Goal: Task Accomplishment & Management: Use online tool/utility

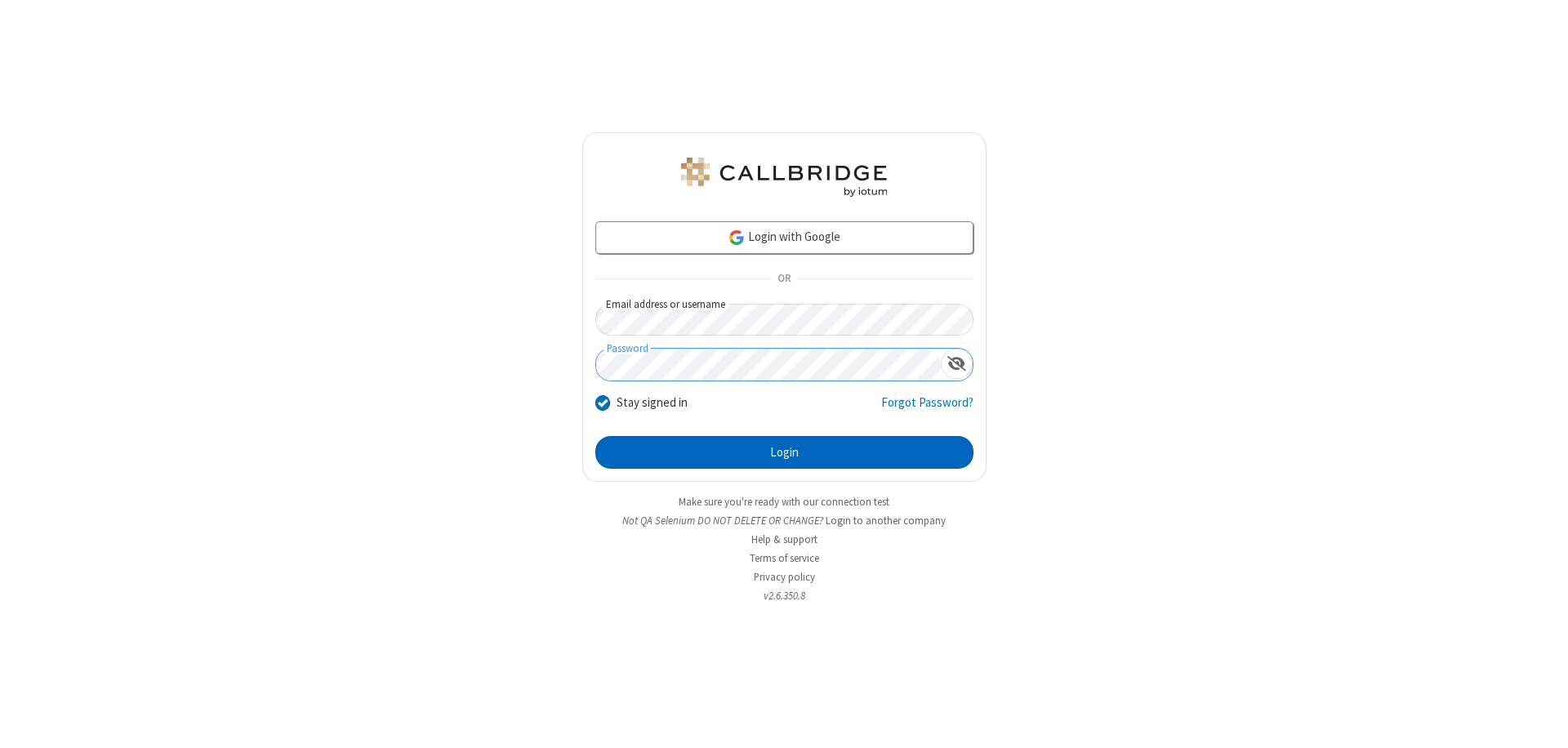
click at [784, 453] on button "Login" at bounding box center [784, 452] width 378 height 33
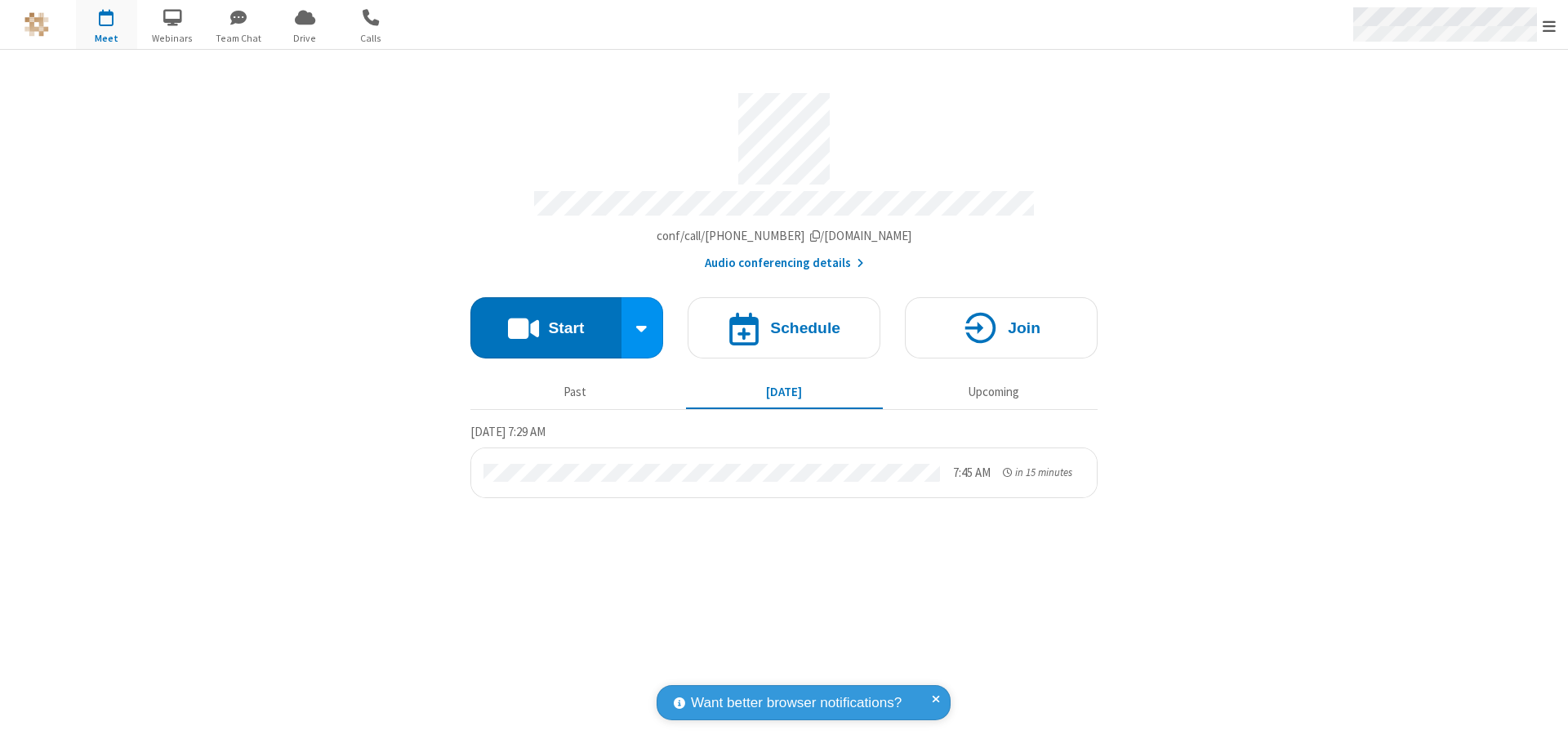
click at [1549, 25] on span "Open menu" at bounding box center [1549, 25] width 13 height 16
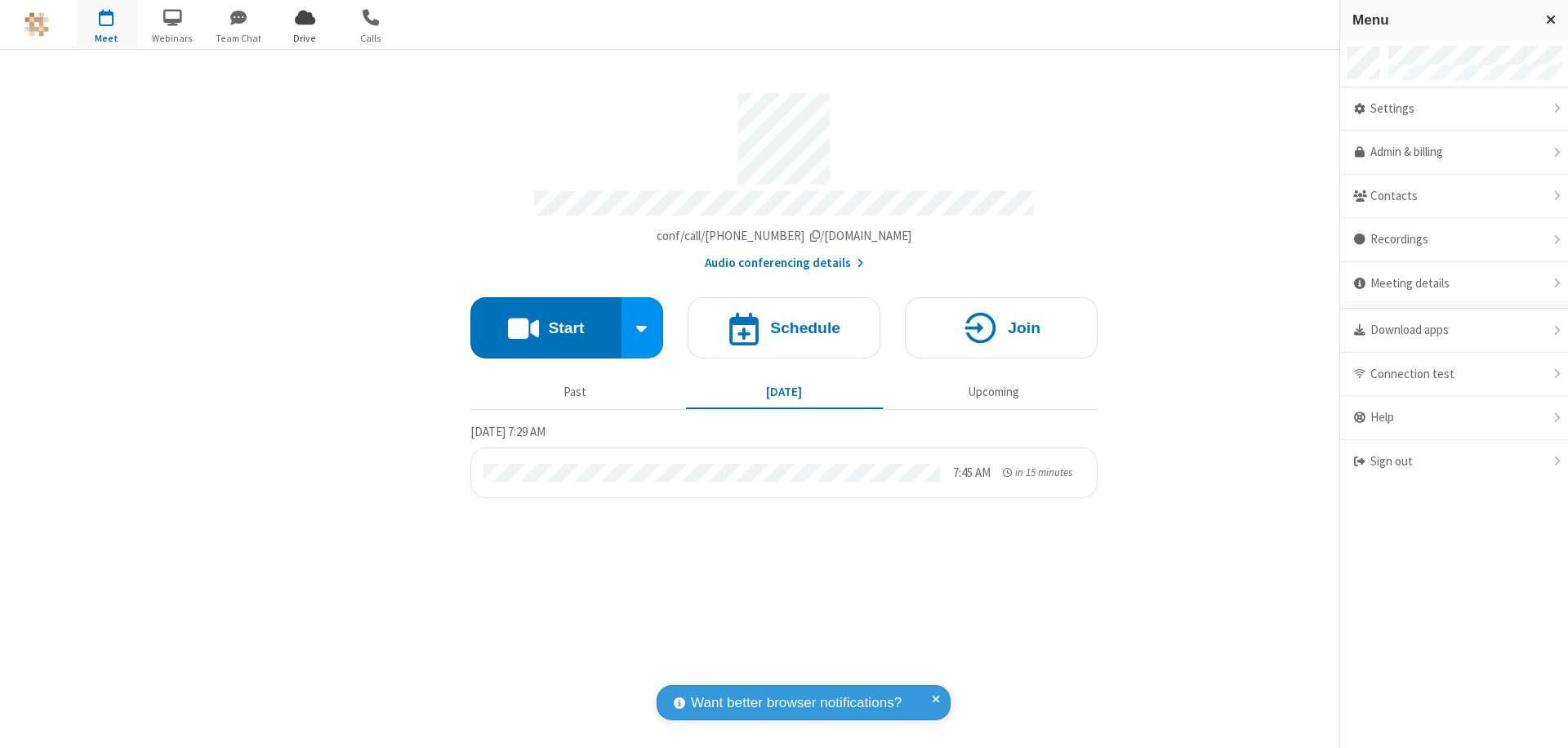
click at [305, 37] on span "Drive" at bounding box center [305, 38] width 61 height 14
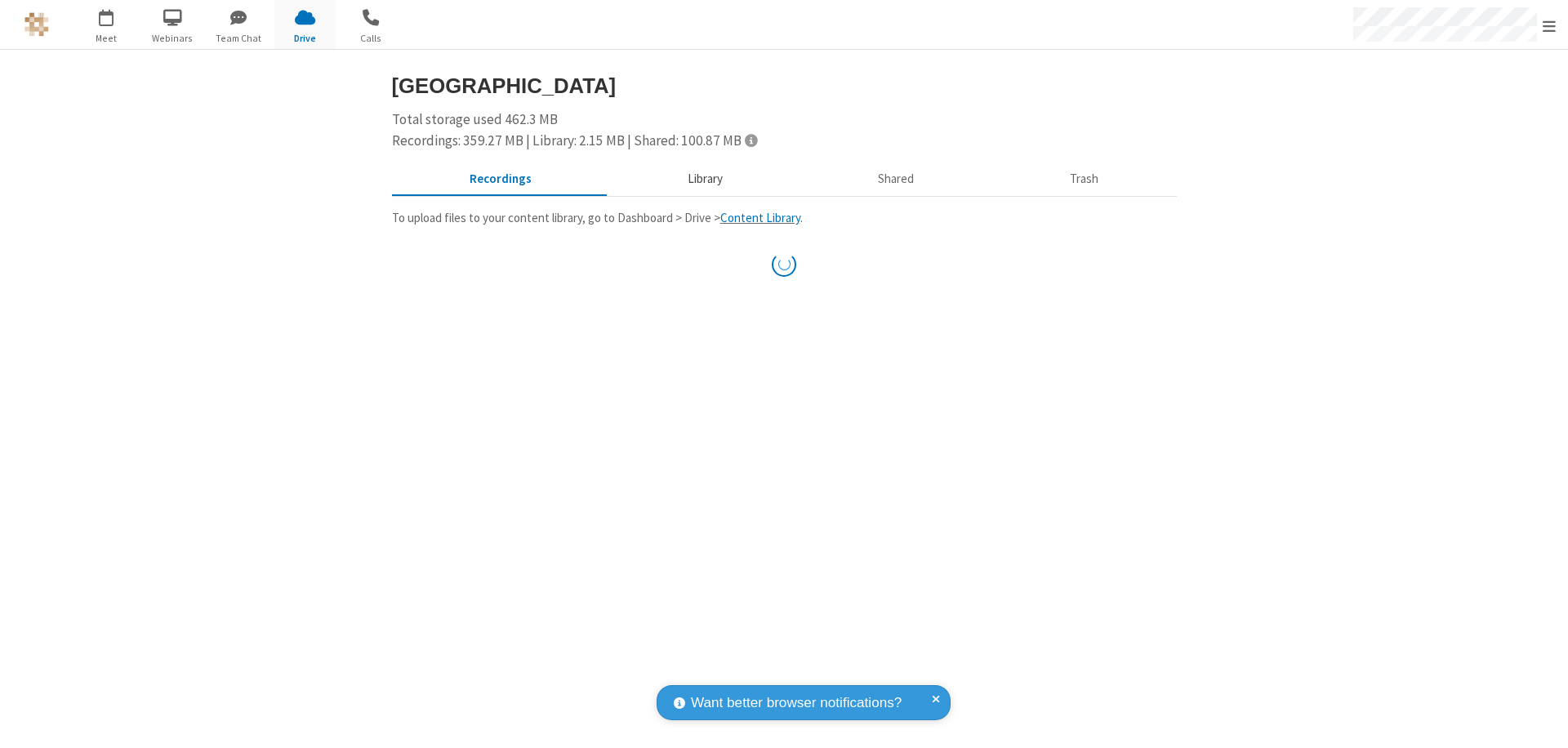
click at [702, 179] on button "Library" at bounding box center [705, 179] width 191 height 31
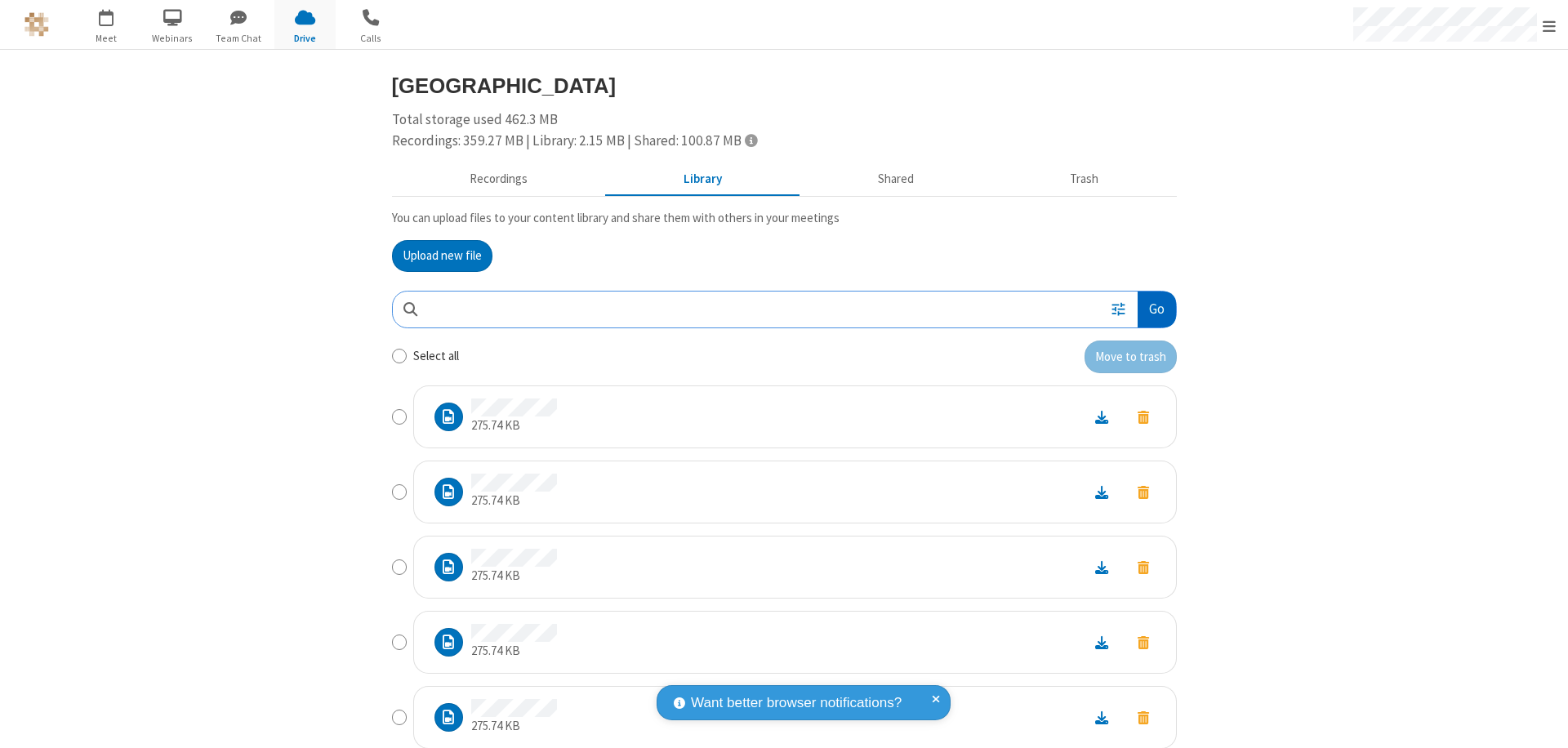
click at [1150, 309] on button "Go" at bounding box center [1156, 310] width 37 height 36
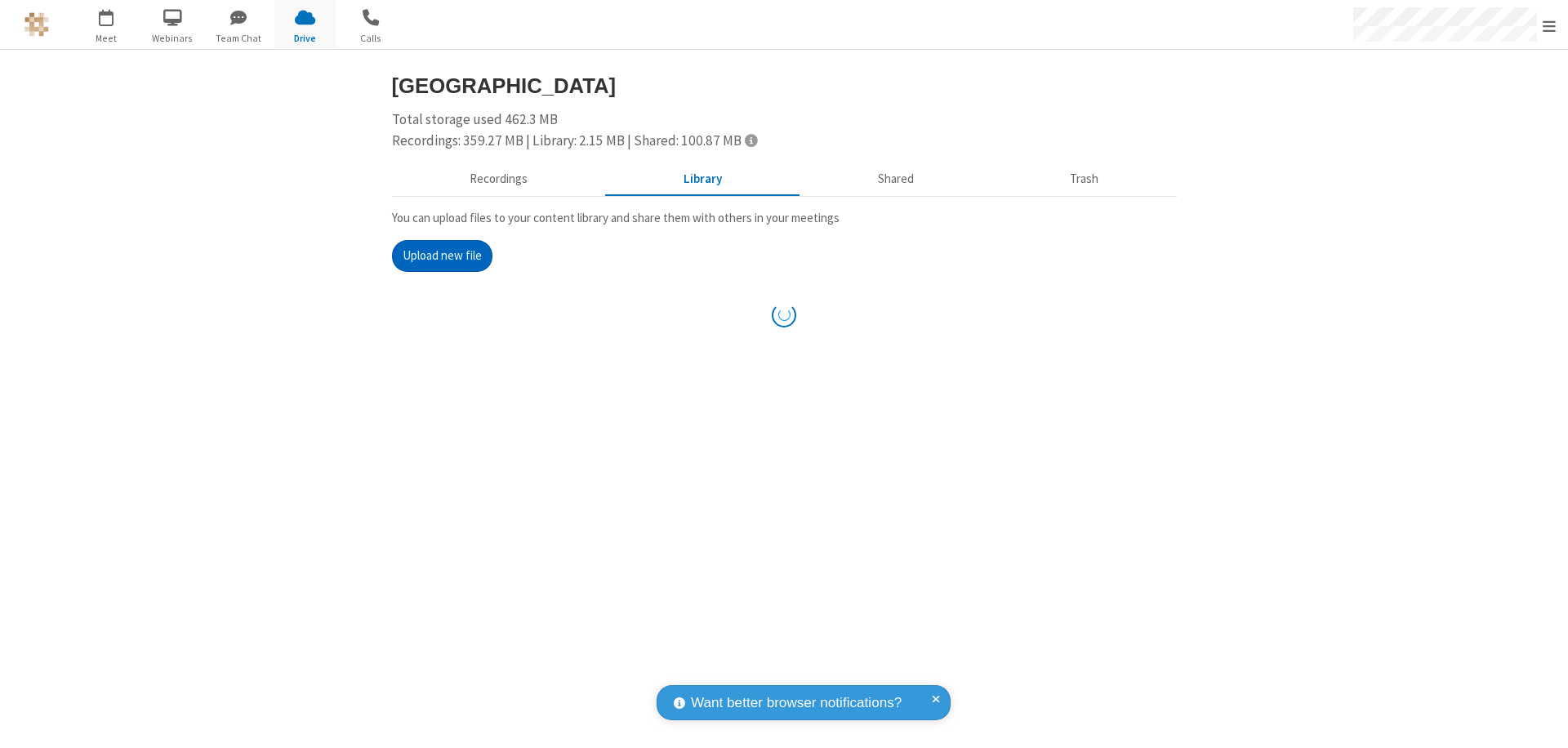
click at [442, 256] on button "Upload new file" at bounding box center [442, 256] width 101 height 33
